Goal: Information Seeking & Learning: Find specific fact

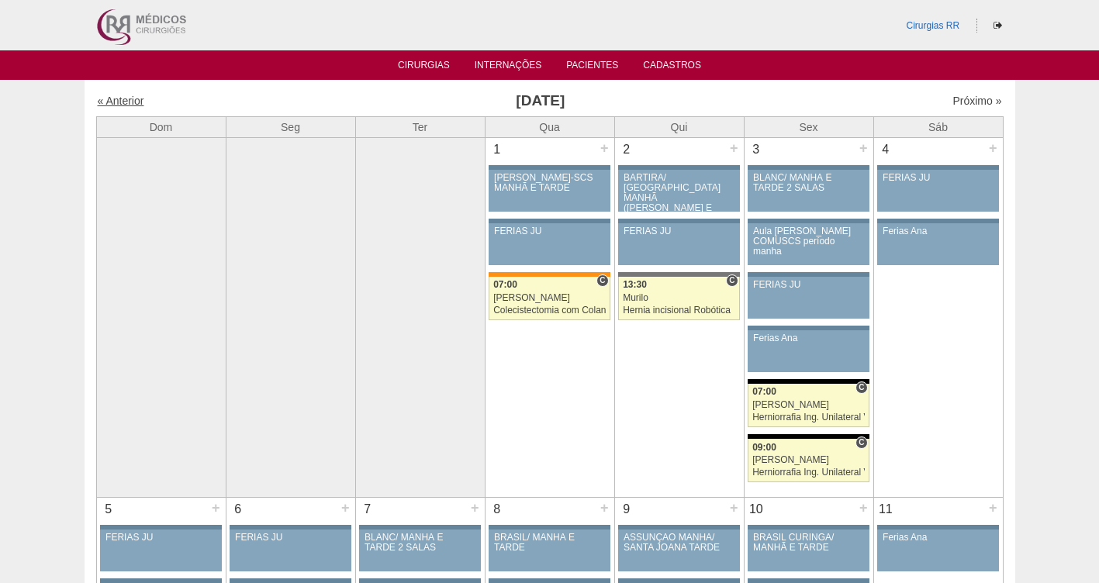
click at [113, 104] on link "« Anterior" at bounding box center [121, 101] width 47 height 12
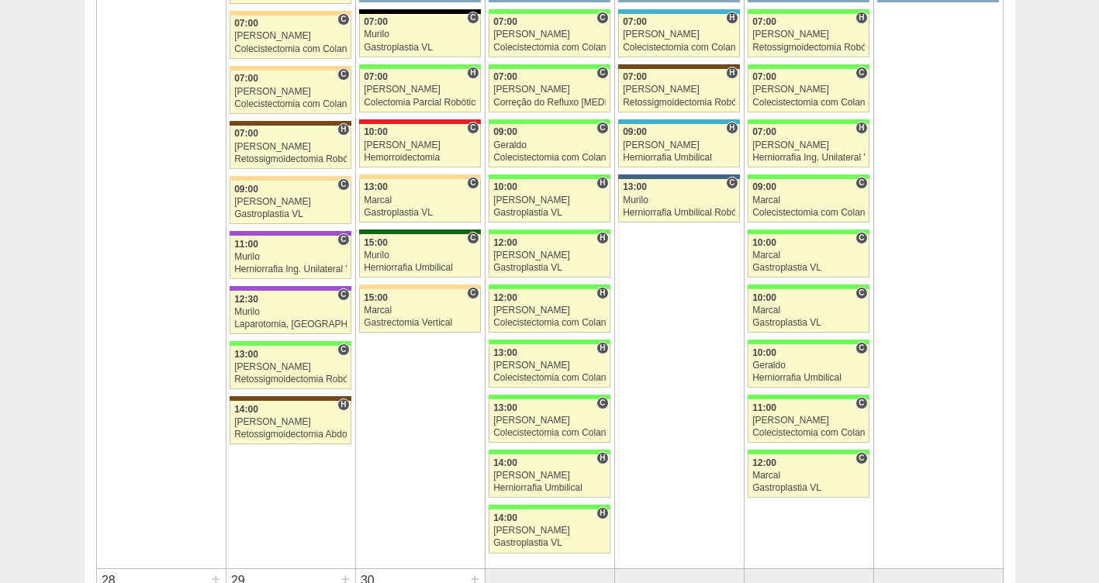
scroll to position [2405, 0]
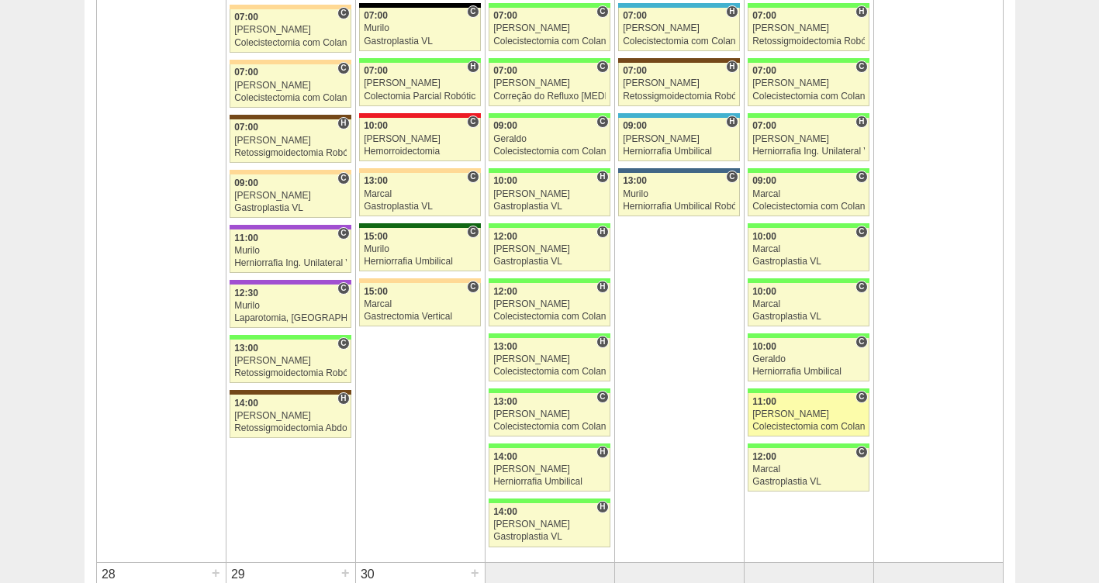
click at [767, 408] on link "88709 Luiz Guilherme C 11:00 Luiz Guilherme Colecistectomia com Colangiografia …" at bounding box center [808, 414] width 121 height 43
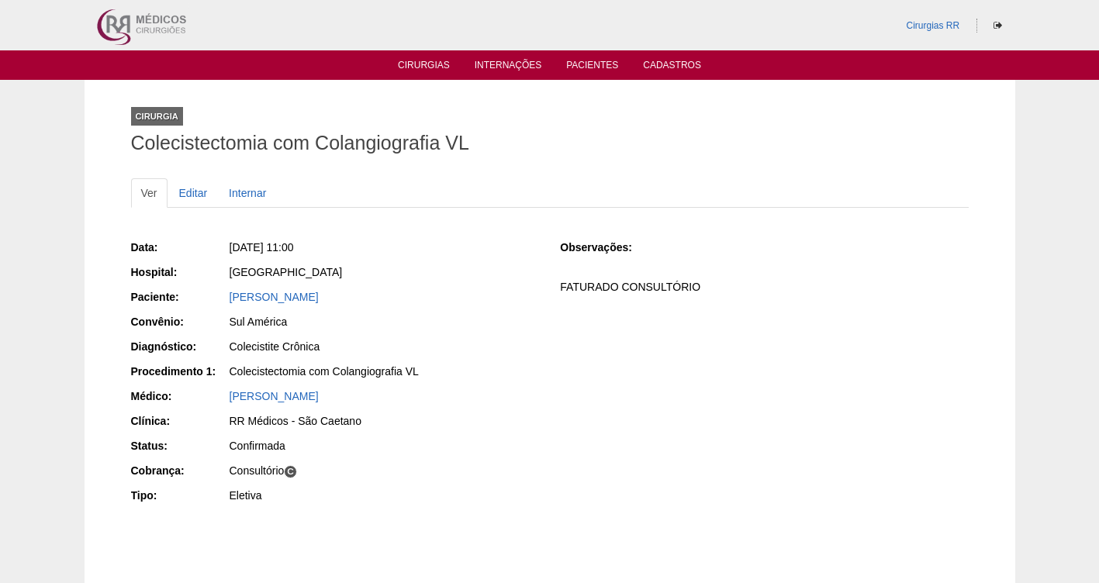
drag, startPoint x: 371, startPoint y: 251, endPoint x: 251, endPoint y: 243, distance: 119.8
click at [251, 243] on div "[DATE] 11:00" at bounding box center [385, 248] width 310 height 16
copy span "[DATE] 11:00"
drag, startPoint x: 437, startPoint y: 297, endPoint x: 189, endPoint y: 297, distance: 248.3
click at [189, 297] on div "Paciente: [PERSON_NAME]" at bounding box center [335, 298] width 408 height 19
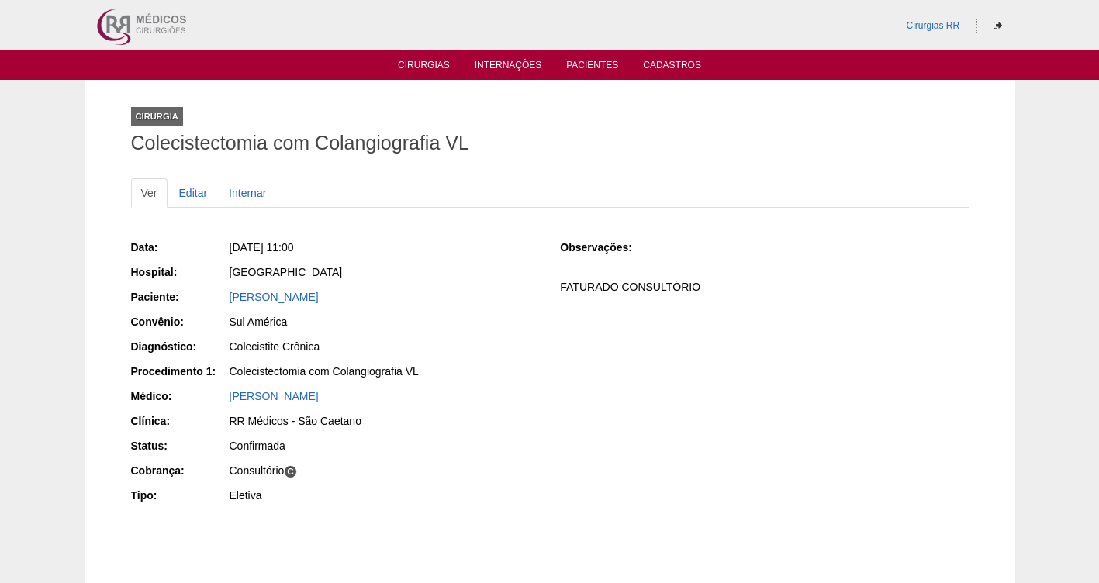
copy div "Paciente: [PERSON_NAME]"
click at [417, 60] on link "Cirurgias" at bounding box center [424, 66] width 52 height 13
